Goal: Navigation & Orientation: Find specific page/section

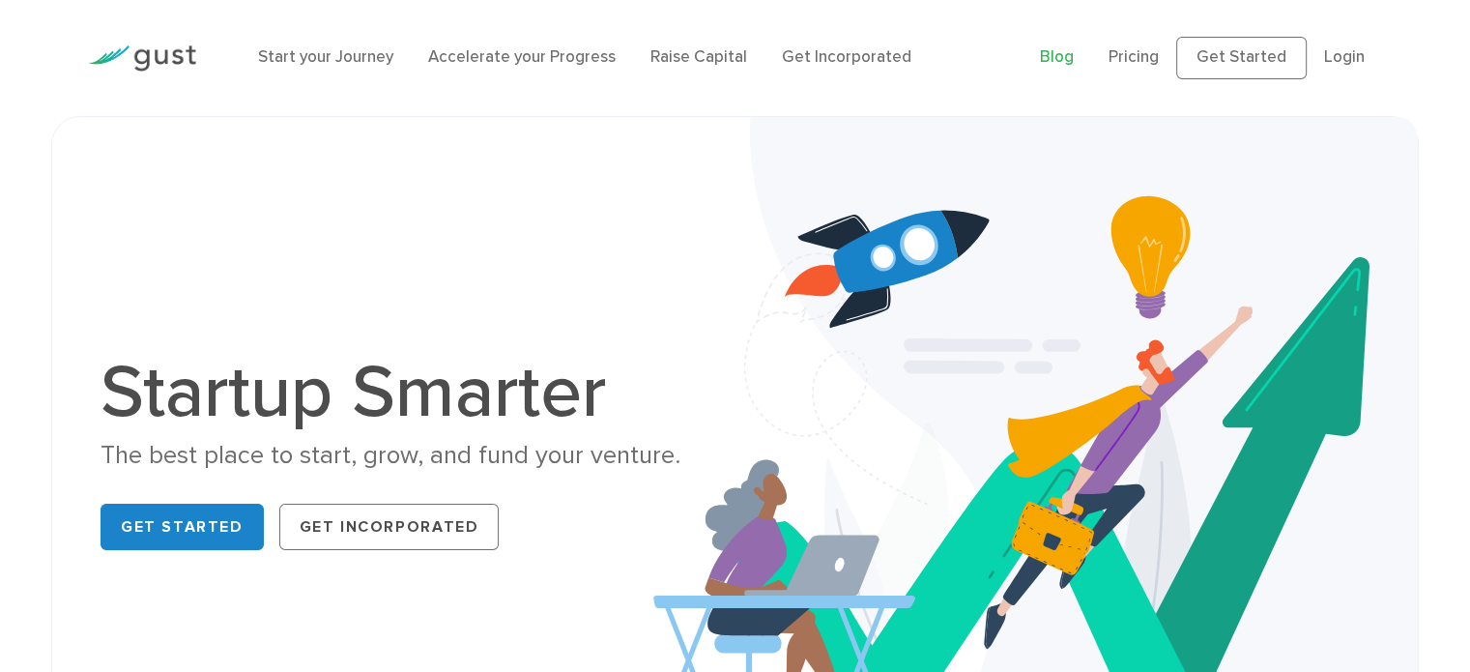
click at [1052, 57] on link "Blog" at bounding box center [1057, 56] width 34 height 19
click at [346, 56] on link "Start your Journey" at bounding box center [325, 56] width 135 height 19
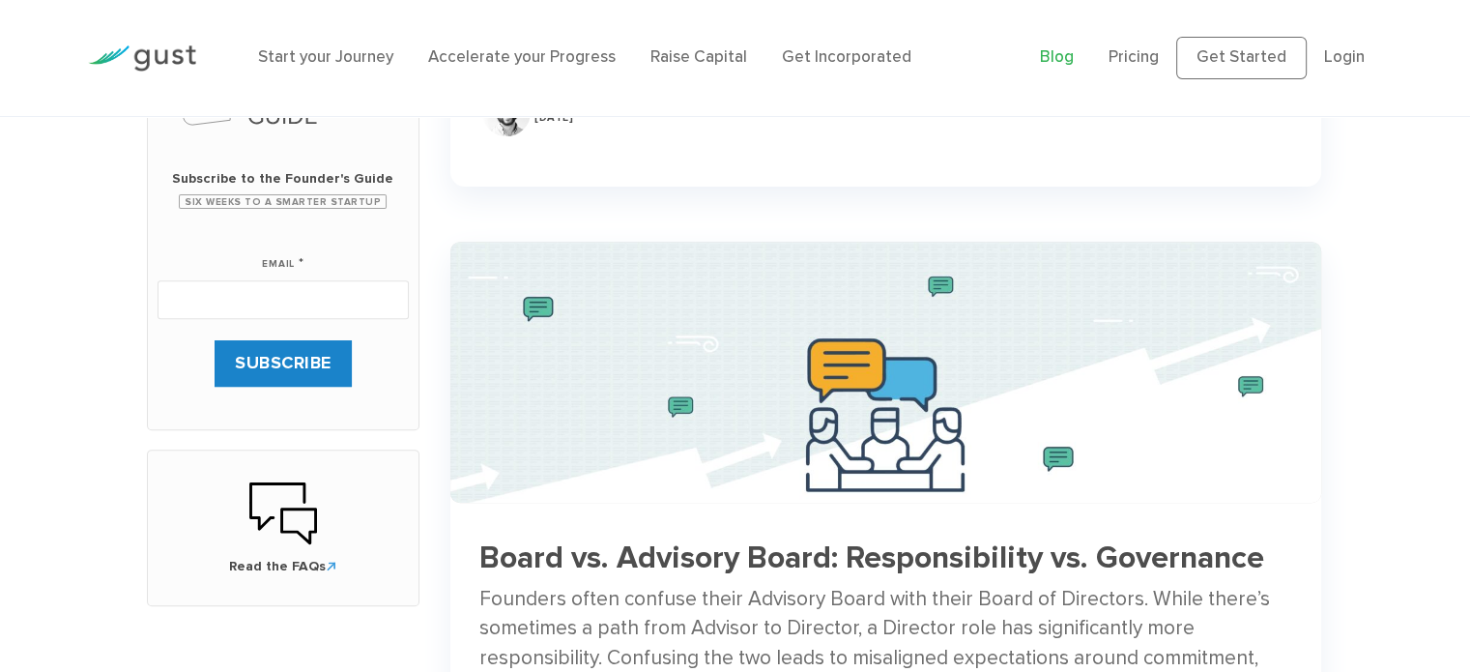
scroll to position [696, 0]
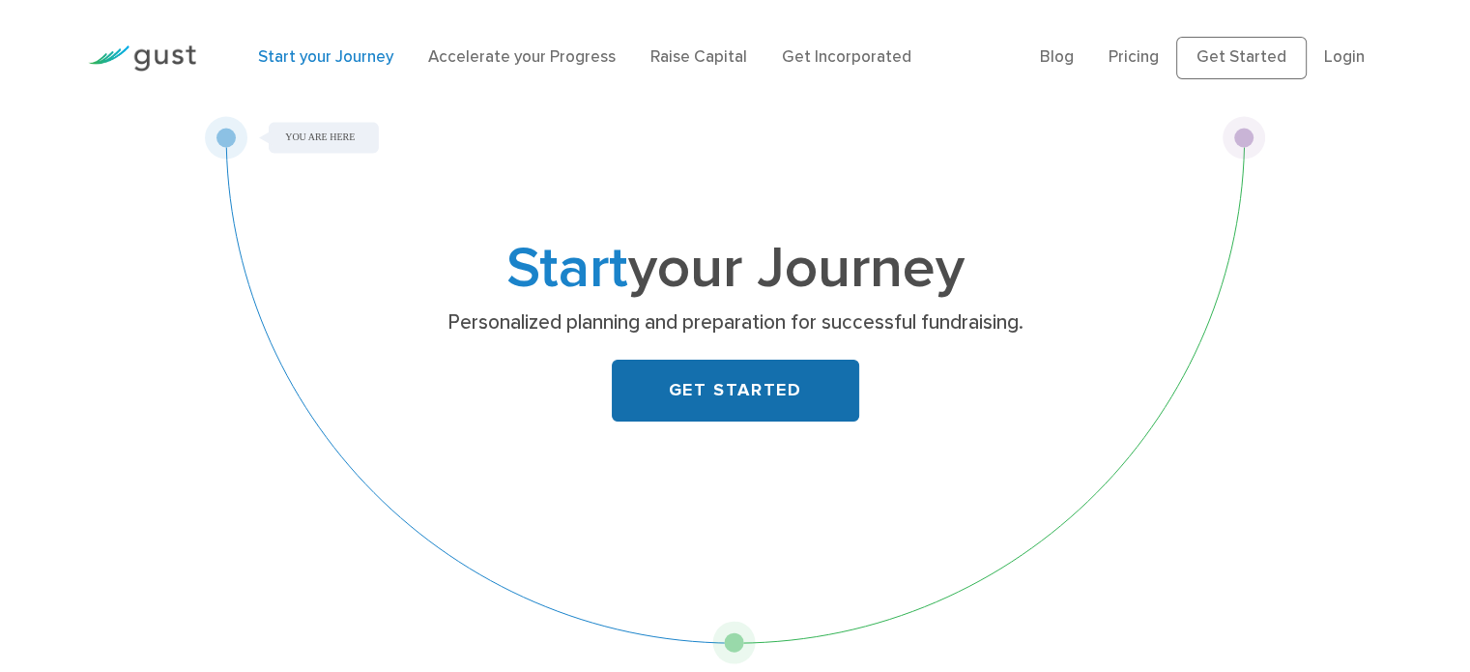
click at [739, 374] on link "GET STARTED" at bounding box center [735, 391] width 247 height 62
